Goal: Task Accomplishment & Management: Use online tool/utility

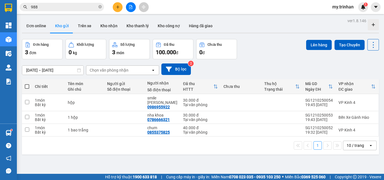
scroll to position [26, 0]
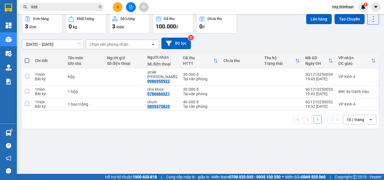
click at [28, 61] on span at bounding box center [27, 60] width 4 height 4
click at [27, 58] on input "checkbox" at bounding box center [27, 58] width 0 height 0
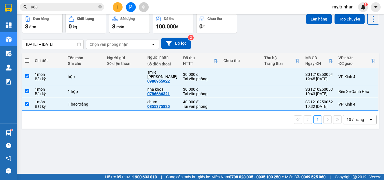
checkbox input "true"
click at [311, 18] on button "Lên hàng" at bounding box center [319, 19] width 26 height 10
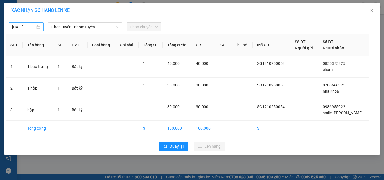
click at [24, 26] on input "[DATE]" at bounding box center [23, 27] width 23 height 6
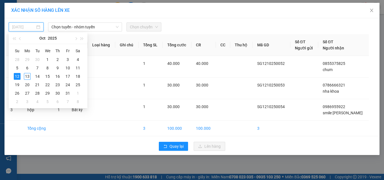
type input "[DATE]"
click at [18, 77] on div "12" at bounding box center [17, 76] width 7 height 7
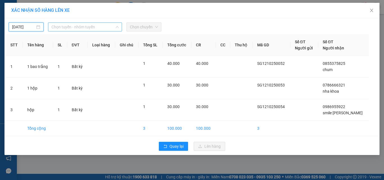
click at [101, 28] on span "Chọn tuyến - nhóm tuyến" at bounding box center [84, 27] width 67 height 8
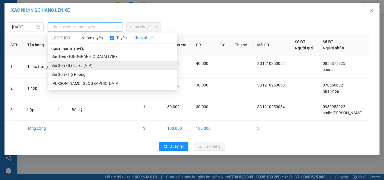
click at [65, 68] on li "Sài Gòn - Bạc Liêu (VIP)" at bounding box center [112, 65] width 129 height 9
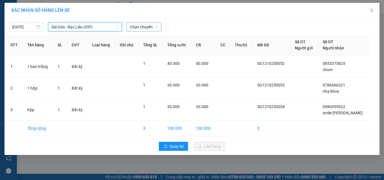
click at [157, 27] on span "Chọn chuyến" at bounding box center [144, 27] width 28 height 8
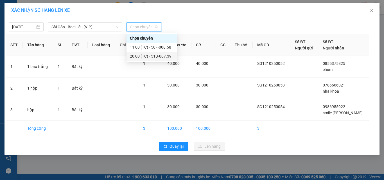
click at [143, 56] on div "20:00 (TC) - 51B-007.39" at bounding box center [152, 56] width 44 height 6
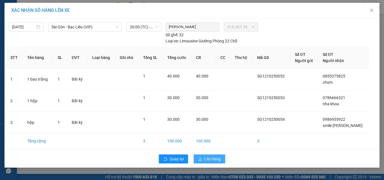
click at [214, 159] on span "Lên hàng" at bounding box center [212, 159] width 16 height 6
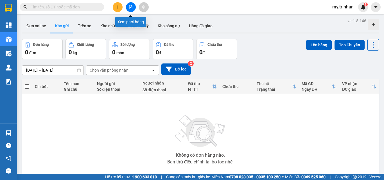
click at [128, 7] on button at bounding box center [131, 7] width 10 height 10
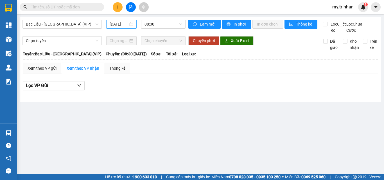
click at [124, 24] on input "[DATE]" at bounding box center [118, 24] width 19 height 6
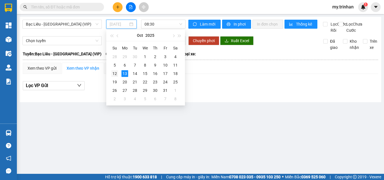
click at [116, 74] on div "12" at bounding box center [114, 73] width 7 height 7
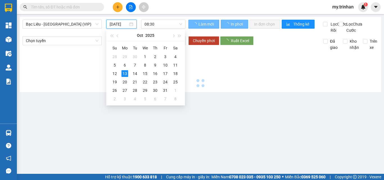
type input "[DATE]"
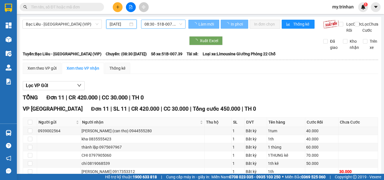
click at [166, 25] on span "08:30 - 51B-007.39" at bounding box center [163, 24] width 38 height 8
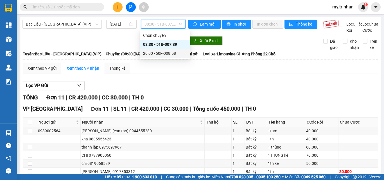
click at [158, 51] on div "20:00 - 50F-008.58" at bounding box center [165, 53] width 44 height 6
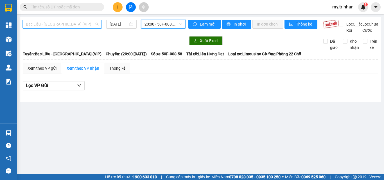
click at [79, 27] on span "Bạc Liêu - [GEOGRAPHIC_DATA] (VIP)" at bounding box center [62, 24] width 72 height 8
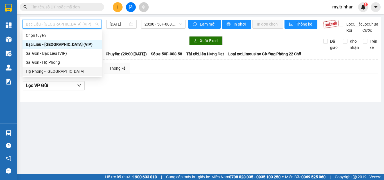
click at [38, 71] on div "[PERSON_NAME][GEOGRAPHIC_DATA]" at bounding box center [62, 71] width 72 height 6
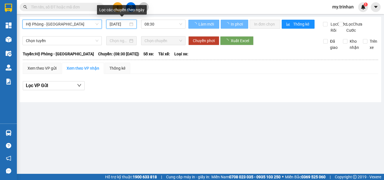
click at [116, 24] on input "[DATE]" at bounding box center [118, 24] width 19 height 6
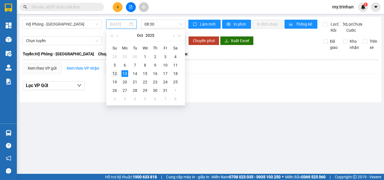
click at [114, 72] on div "12" at bounding box center [114, 73] width 7 height 7
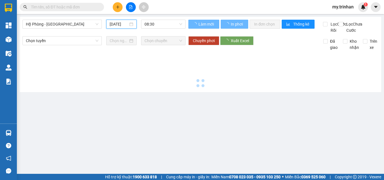
type input "[DATE]"
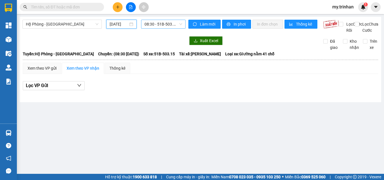
click at [156, 24] on span "08:30 - 51B-503.15" at bounding box center [163, 24] width 38 height 8
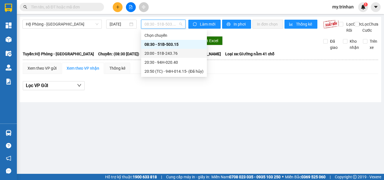
click at [160, 53] on div "20:00 - 51B-243.76" at bounding box center [173, 53] width 59 height 6
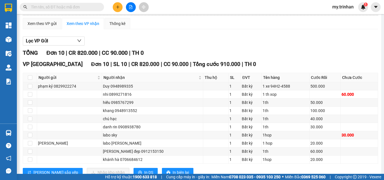
scroll to position [70, 0]
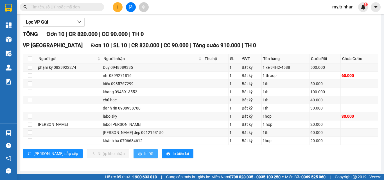
click at [144, 156] on span "In DS" at bounding box center [148, 153] width 9 height 6
